Goal: Task Accomplishment & Management: Complete application form

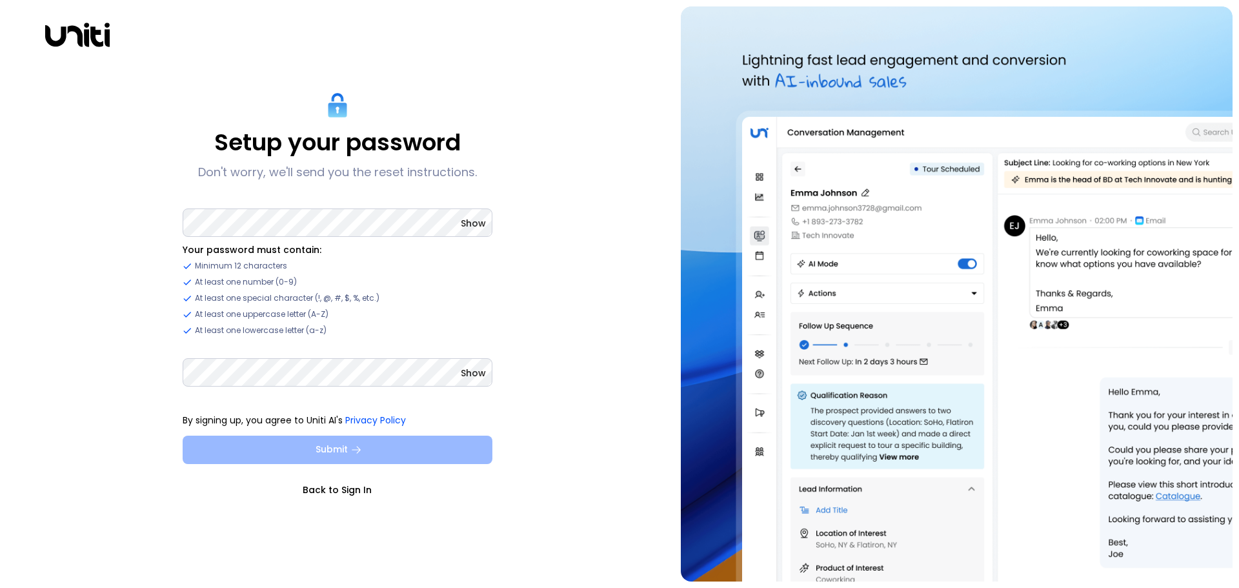
click at [290, 451] on button "Submit" at bounding box center [338, 449] width 310 height 28
click at [253, 457] on button "Submit" at bounding box center [338, 449] width 310 height 28
click at [290, 446] on button "Submit" at bounding box center [338, 449] width 310 height 28
